Goal: Task Accomplishment & Management: Manage account settings

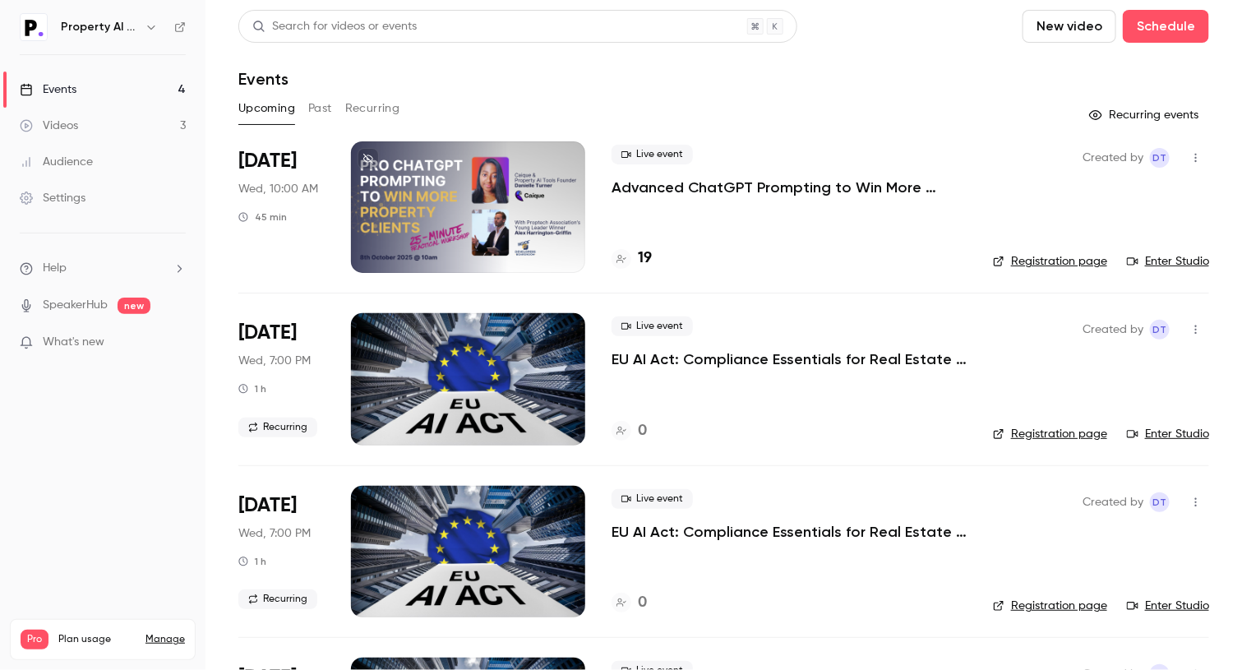
click at [772, 188] on p "Advanced ChatGPT Prompting to Win More Clients" at bounding box center [789, 188] width 355 height 20
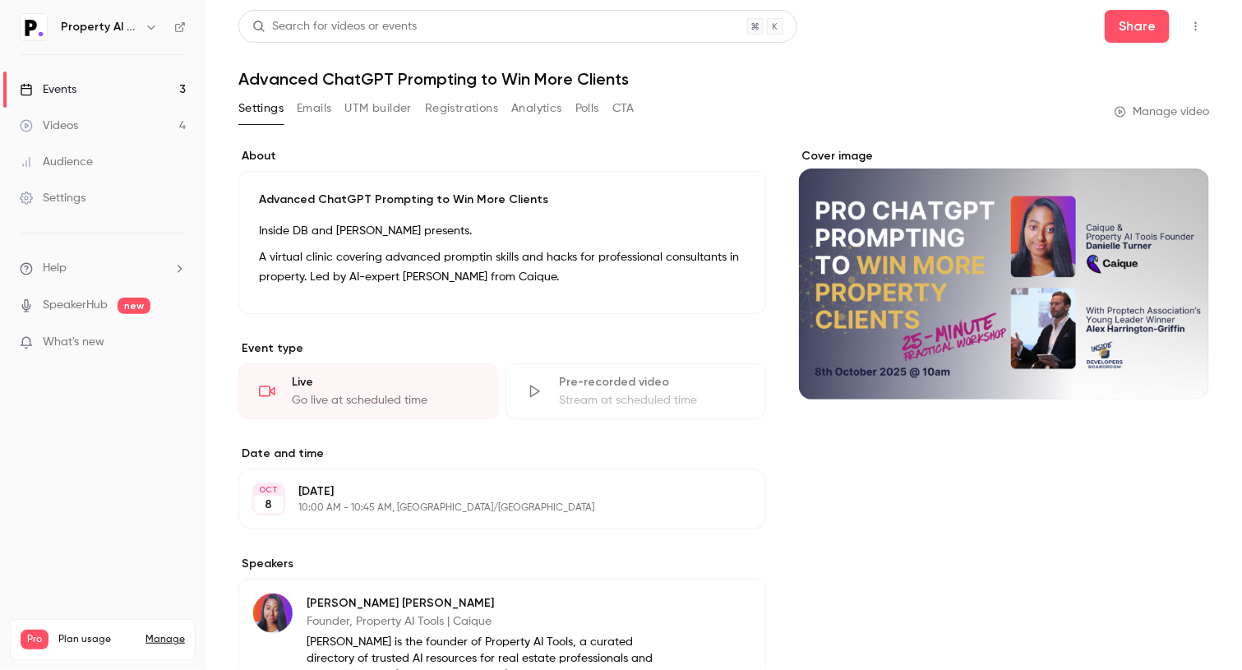
click at [577, 104] on button "Polls" at bounding box center [587, 108] width 24 height 26
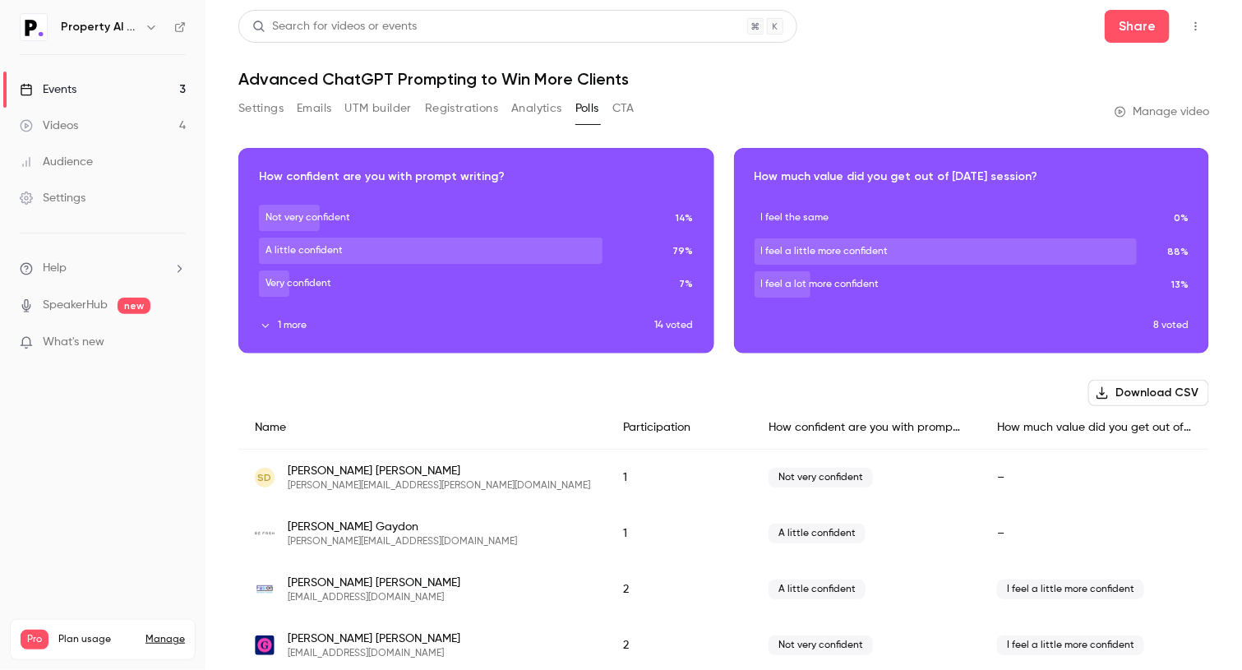
click at [311, 105] on button "Emails" at bounding box center [314, 108] width 35 height 26
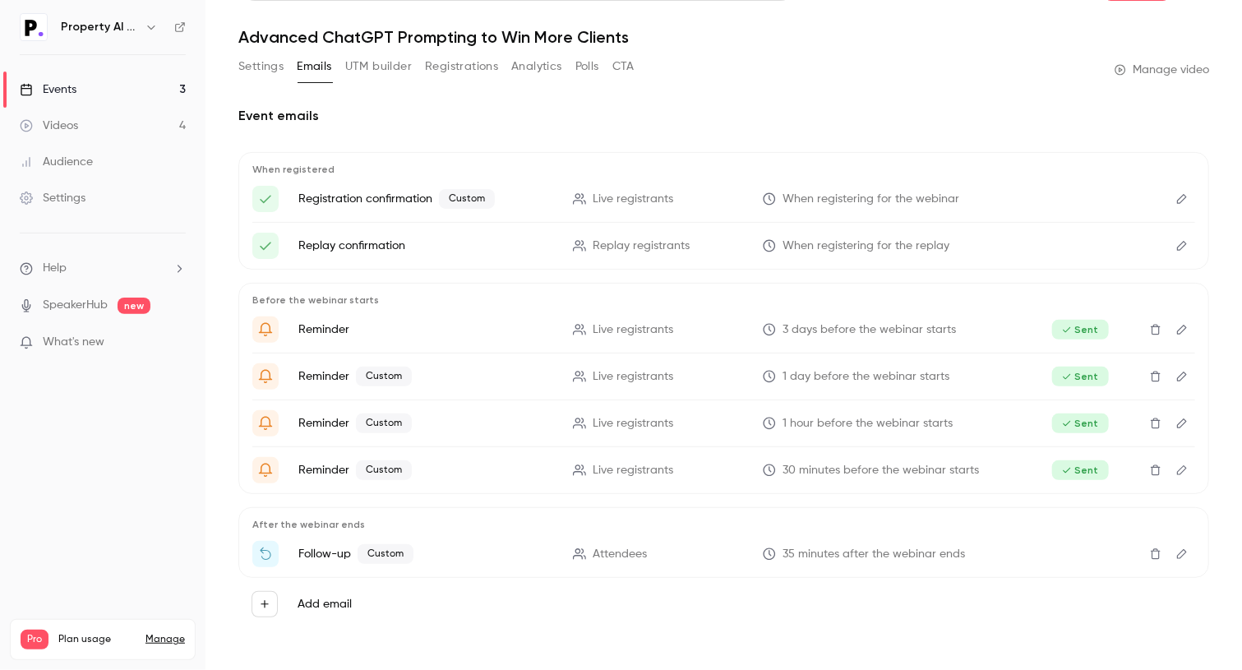
scroll to position [41, 0]
click at [639, 117] on h2 "Event emails" at bounding box center [723, 117] width 971 height 20
click at [586, 57] on button "Polls" at bounding box center [587, 67] width 24 height 26
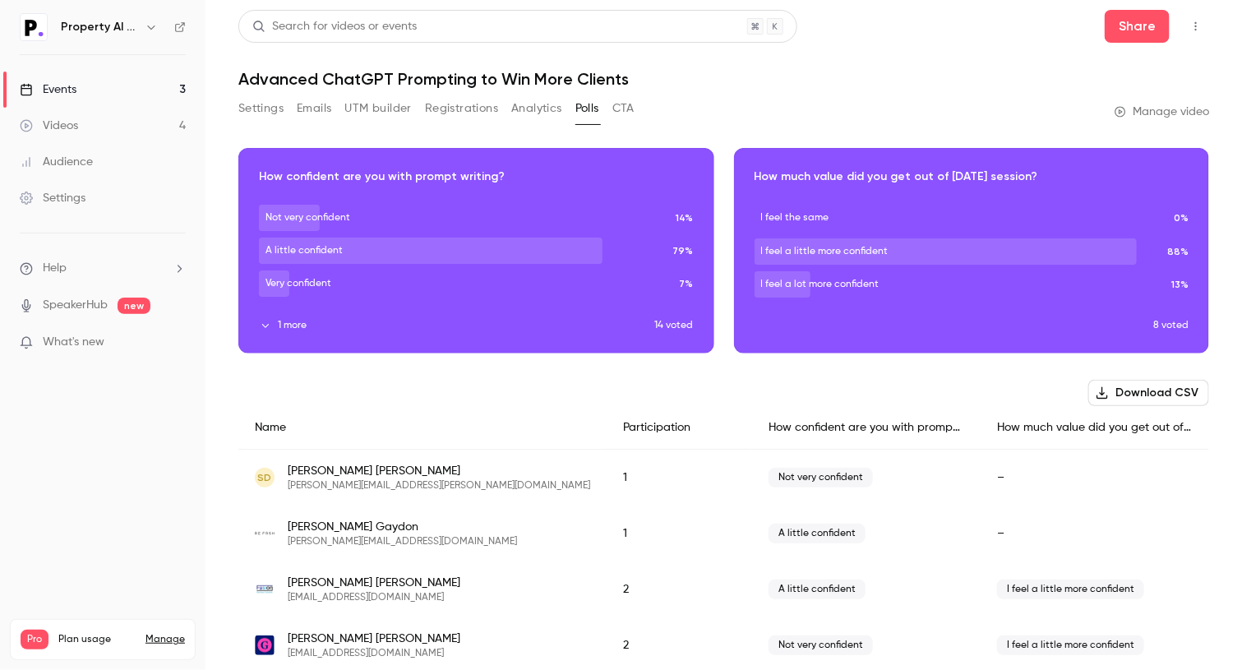
click at [772, 76] on h1 "Advanced ChatGPT Prompting to Win More Clients" at bounding box center [723, 79] width 971 height 20
click at [772, 69] on h1 "Advanced ChatGPT Prompting to Win More Clients" at bounding box center [723, 79] width 971 height 20
click at [309, 108] on button "Emails" at bounding box center [314, 108] width 35 height 26
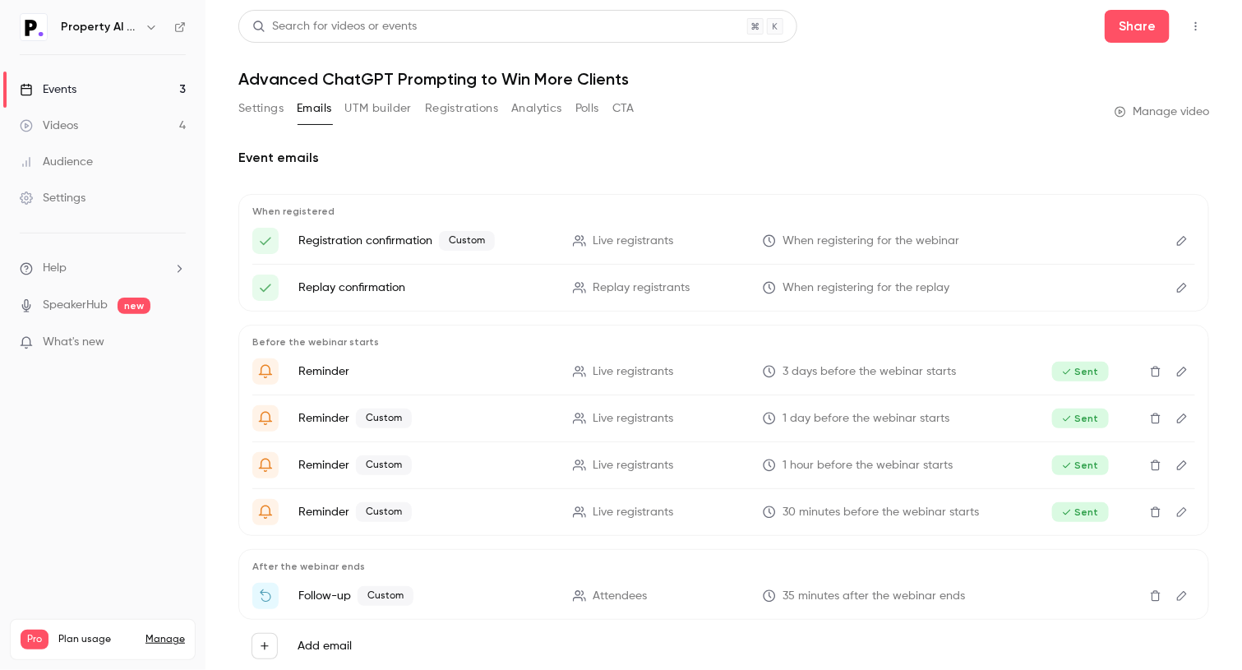
scroll to position [42, 0]
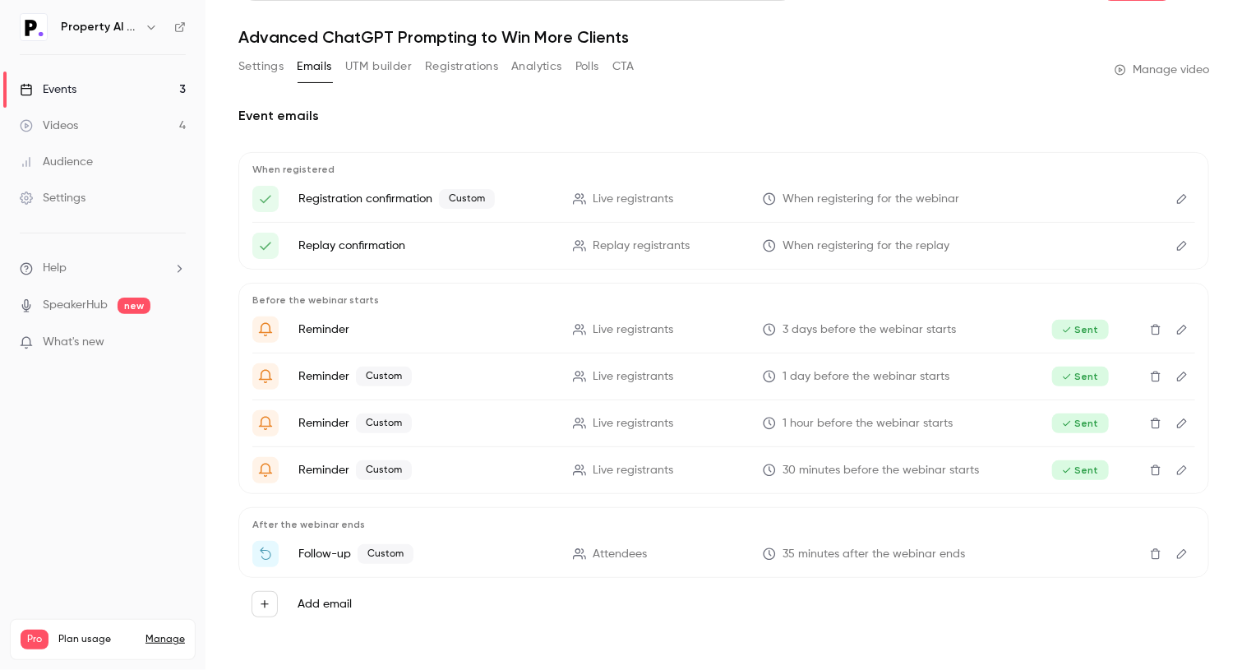
click at [772, 549] on button "Edit" at bounding box center [1182, 554] width 26 height 26
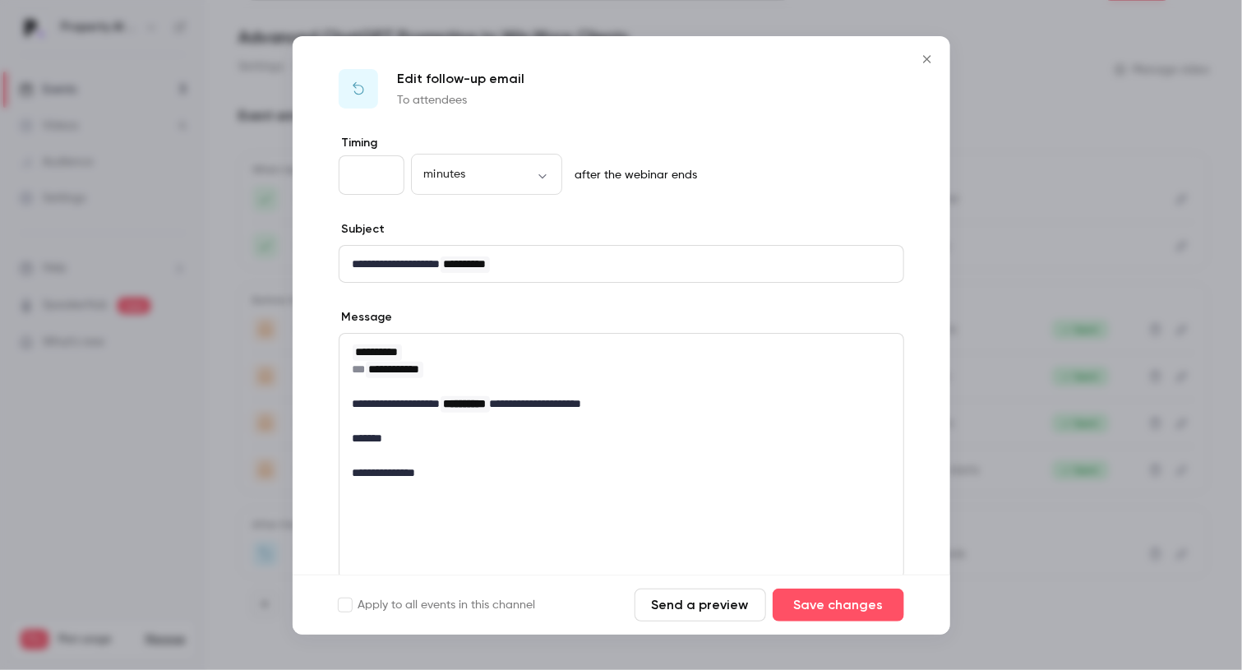
scroll to position [151, 0]
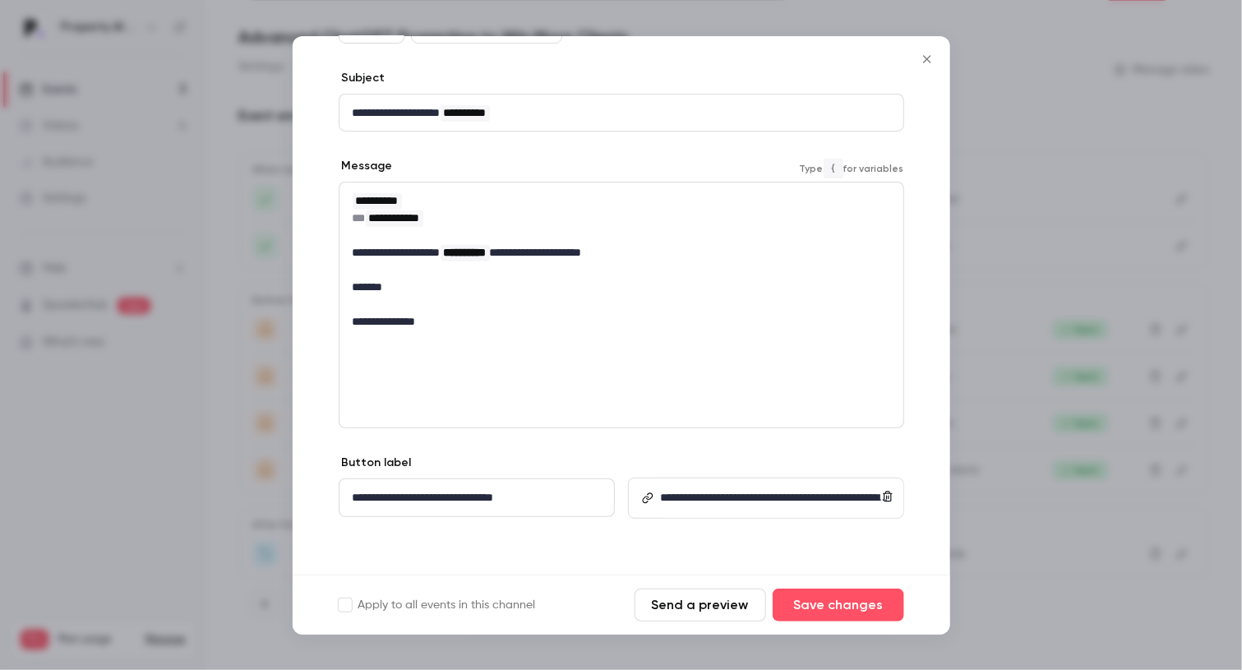
click at [664, 247] on p "**********" at bounding box center [616, 252] width 526 height 17
click at [772, 57] on icon "Close" at bounding box center [928, 59] width 20 height 13
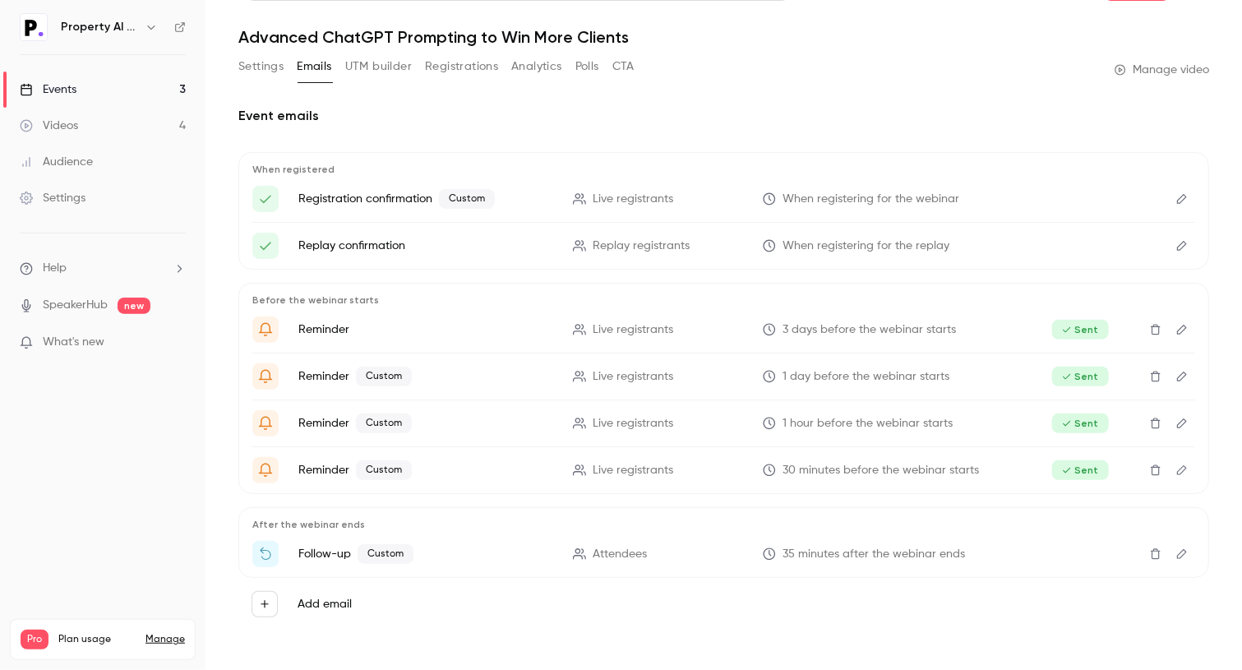
click at [772, 551] on button "Edit" at bounding box center [1182, 554] width 26 height 26
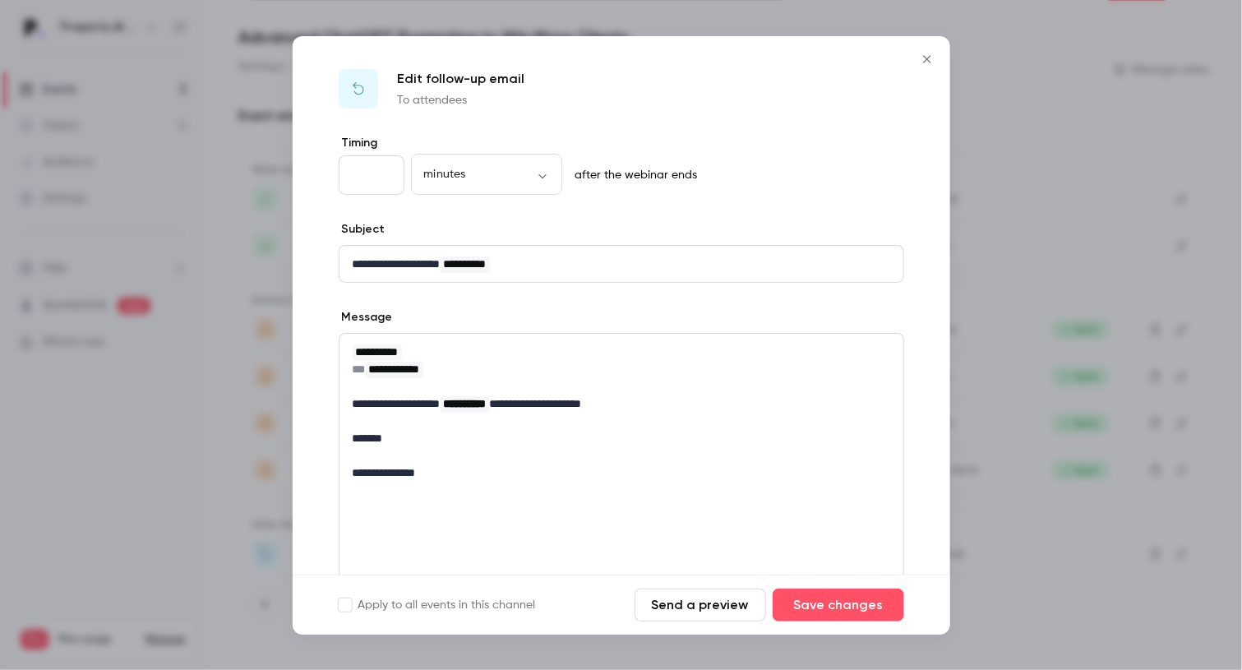
click at [671, 407] on p "**********" at bounding box center [616, 403] width 526 height 17
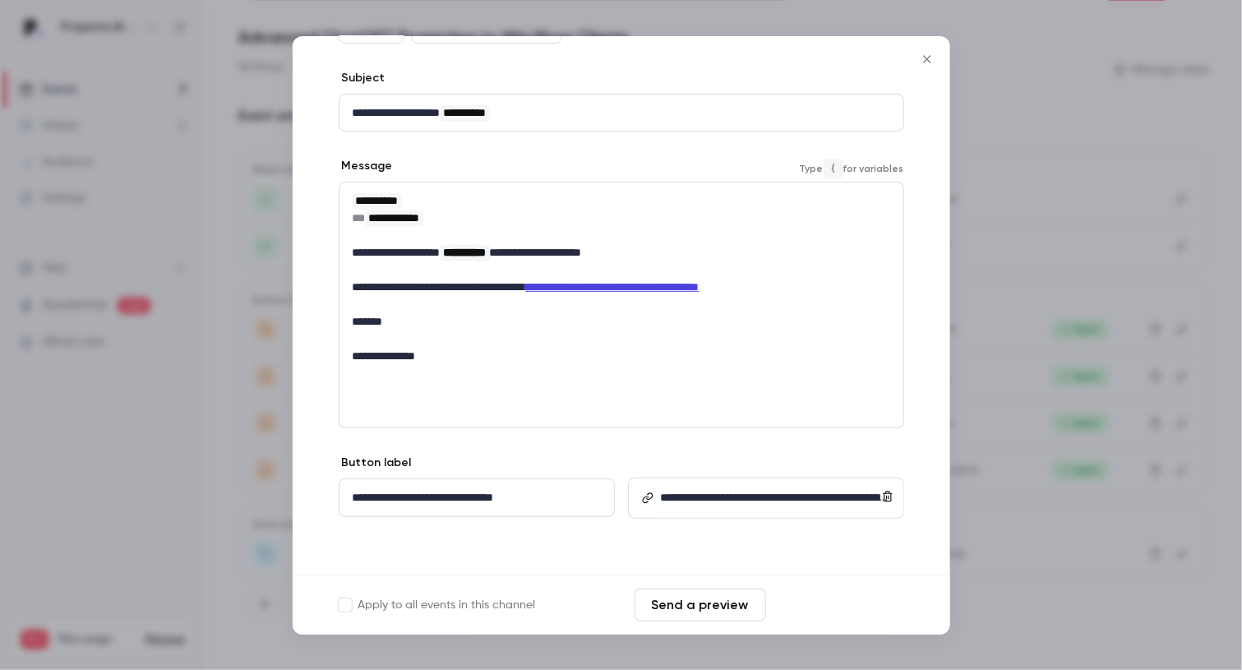
click at [772, 594] on button "Save changes" at bounding box center [839, 605] width 132 height 33
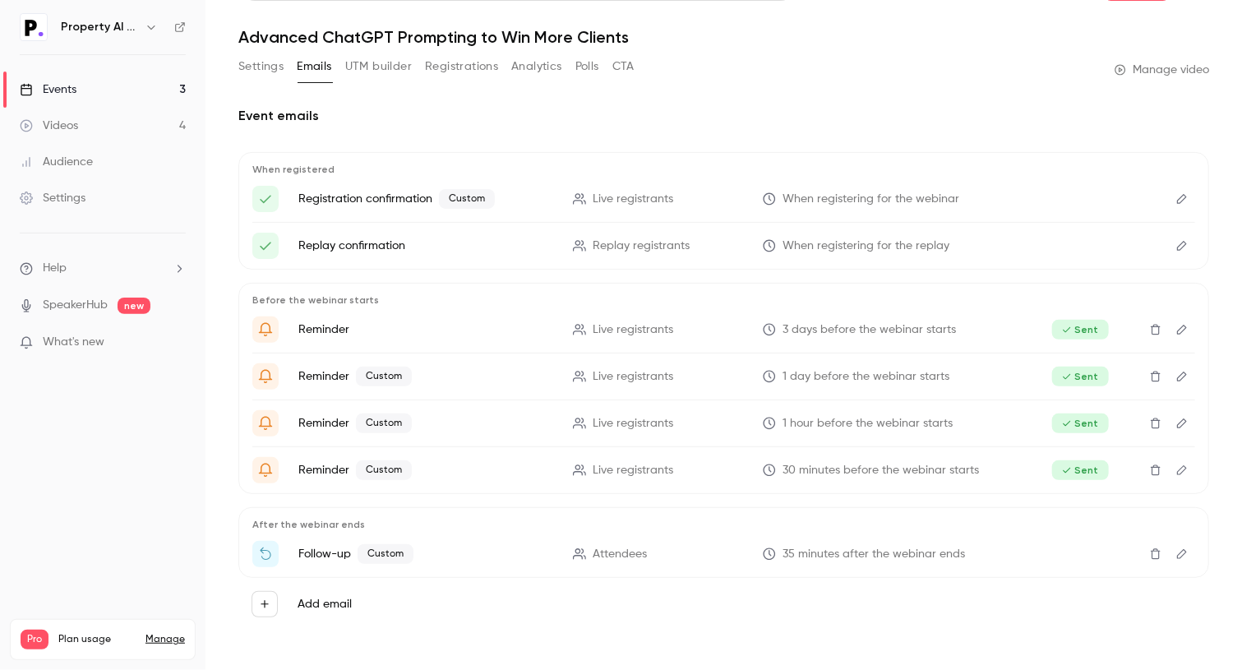
click at [145, 25] on icon "button" at bounding box center [151, 27] width 13 height 13
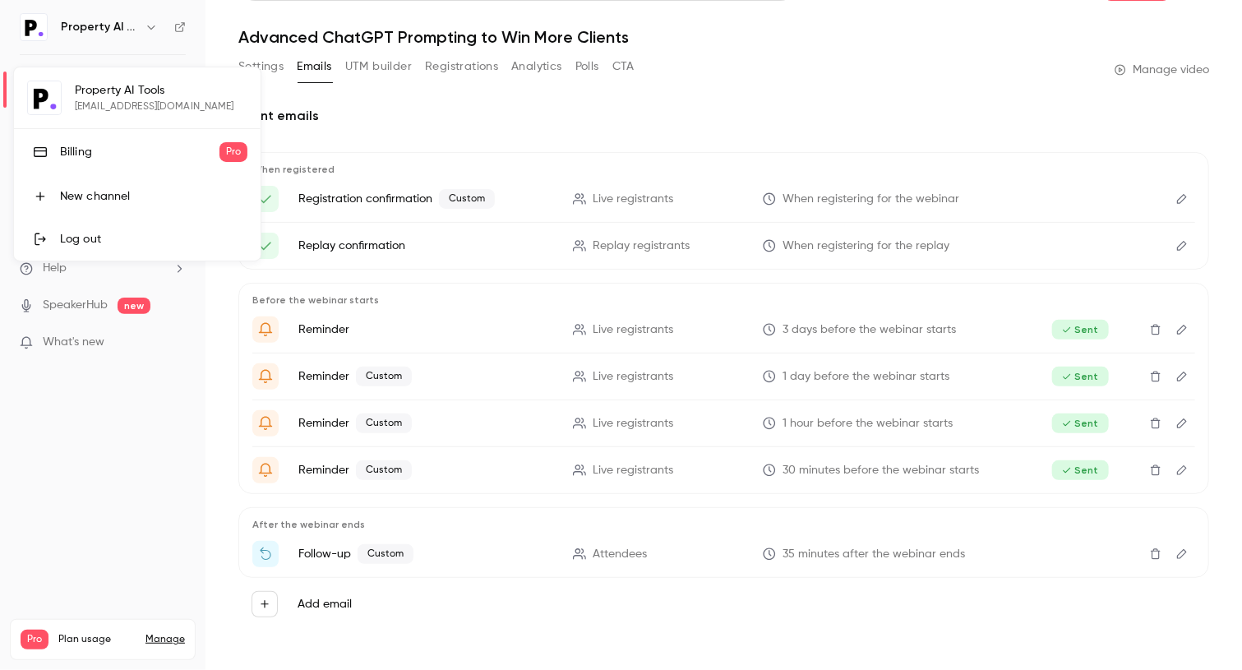
click at [133, 237] on div "Log out" at bounding box center [153, 239] width 187 height 16
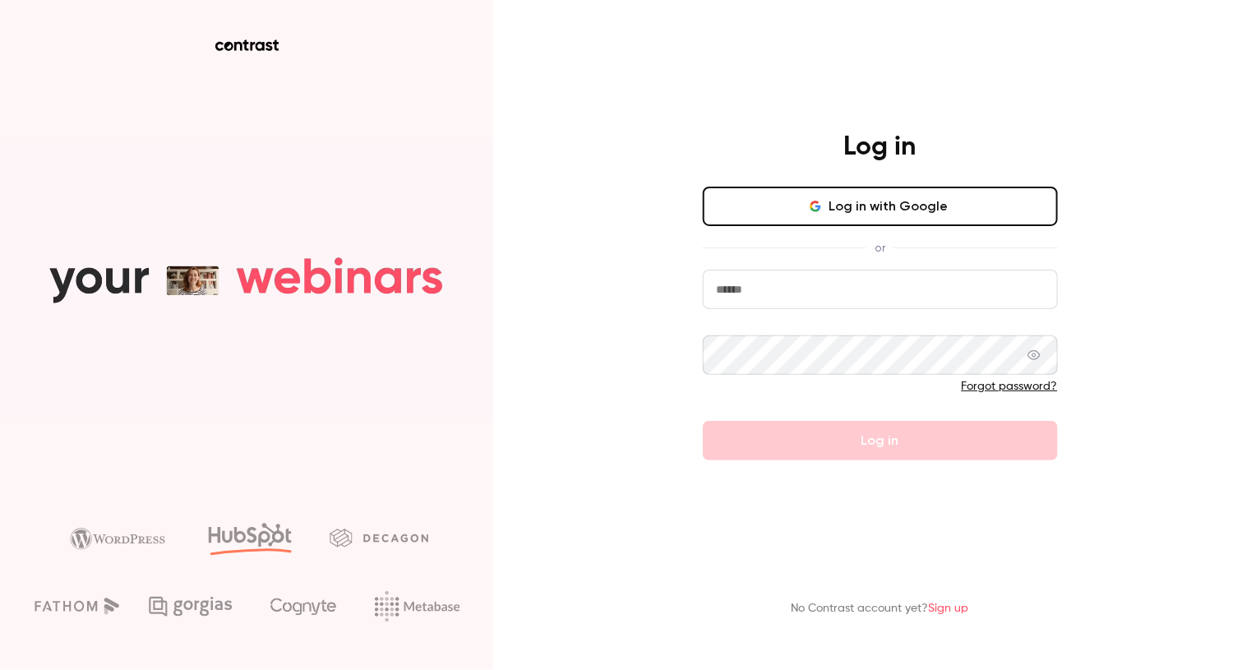
type input "**********"
